Goal: Information Seeking & Learning: Learn about a topic

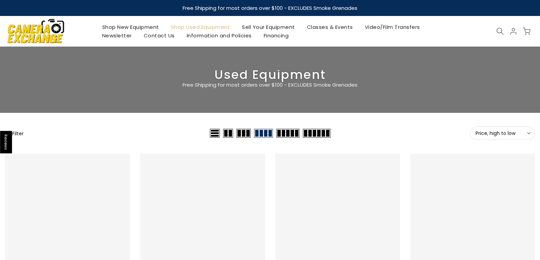
click at [514, 135] on span "Price, high to low" at bounding box center [502, 133] width 54 height 6
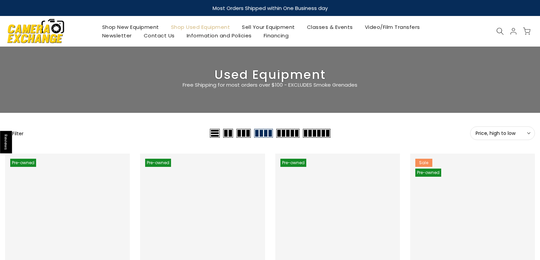
click at [527, 133] on icon at bounding box center [528, 133] width 3 height 3
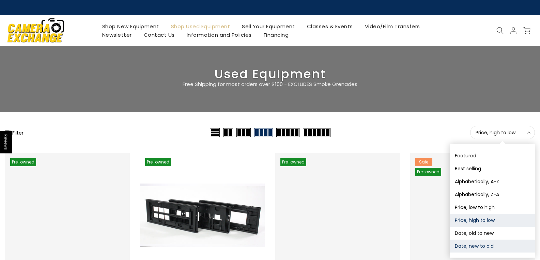
click at [490, 246] on button "Date, new to old" at bounding box center [491, 246] width 85 height 13
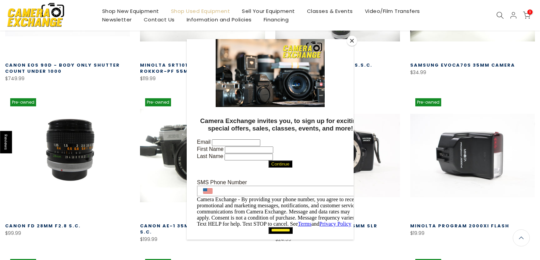
scroll to position [222, 0]
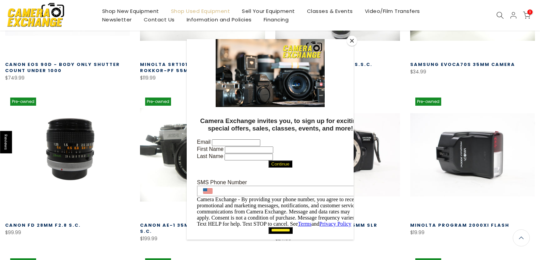
click at [105, 207] on div at bounding box center [270, 130] width 540 height 260
click at [349, 40] on button "Close" at bounding box center [352, 41] width 10 height 10
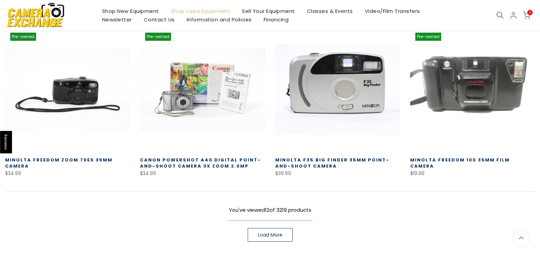
scroll to position [494, 0]
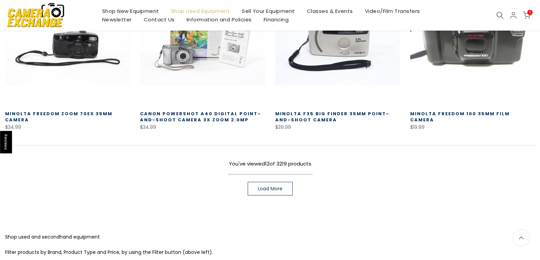
click at [274, 189] on span "Load More" at bounding box center [270, 189] width 25 height 5
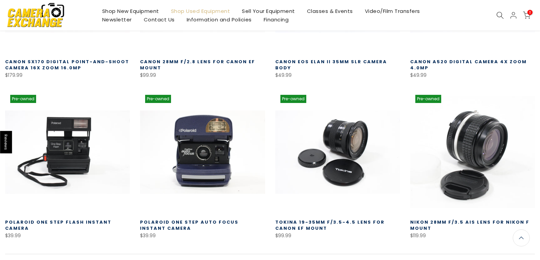
scroll to position [869, 0]
